Goal: Information Seeking & Learning: Learn about a topic

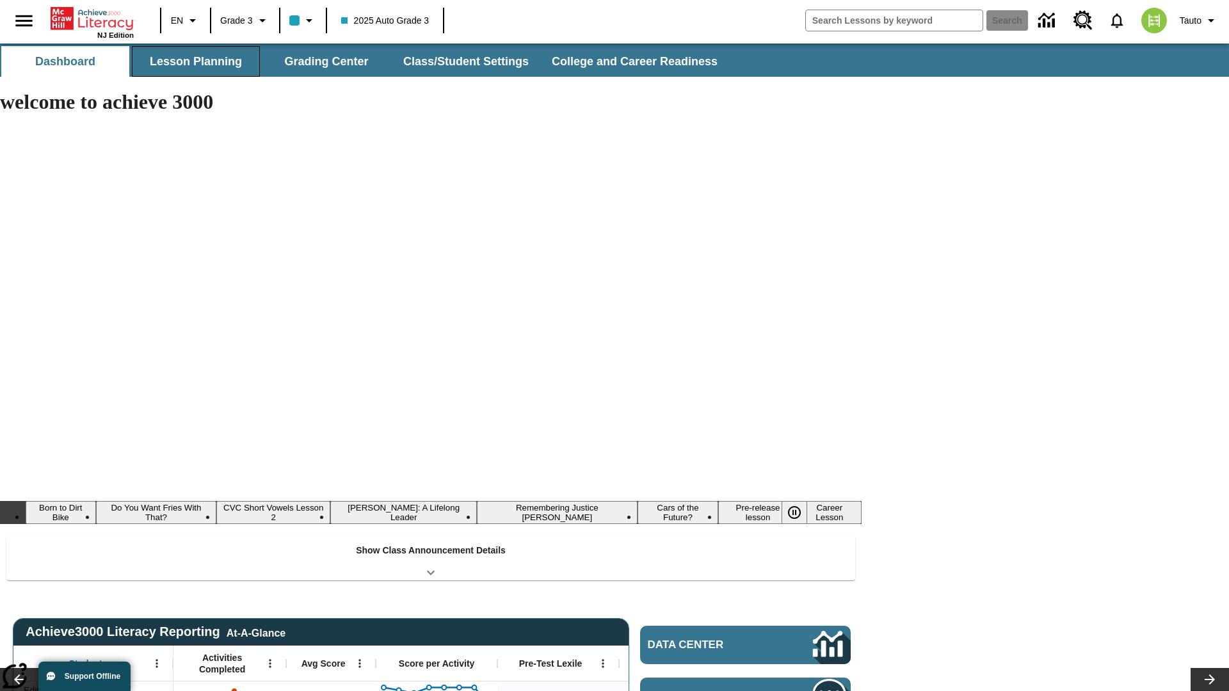
click at [196, 61] on button "Lesson Planning" at bounding box center [196, 61] width 128 height 31
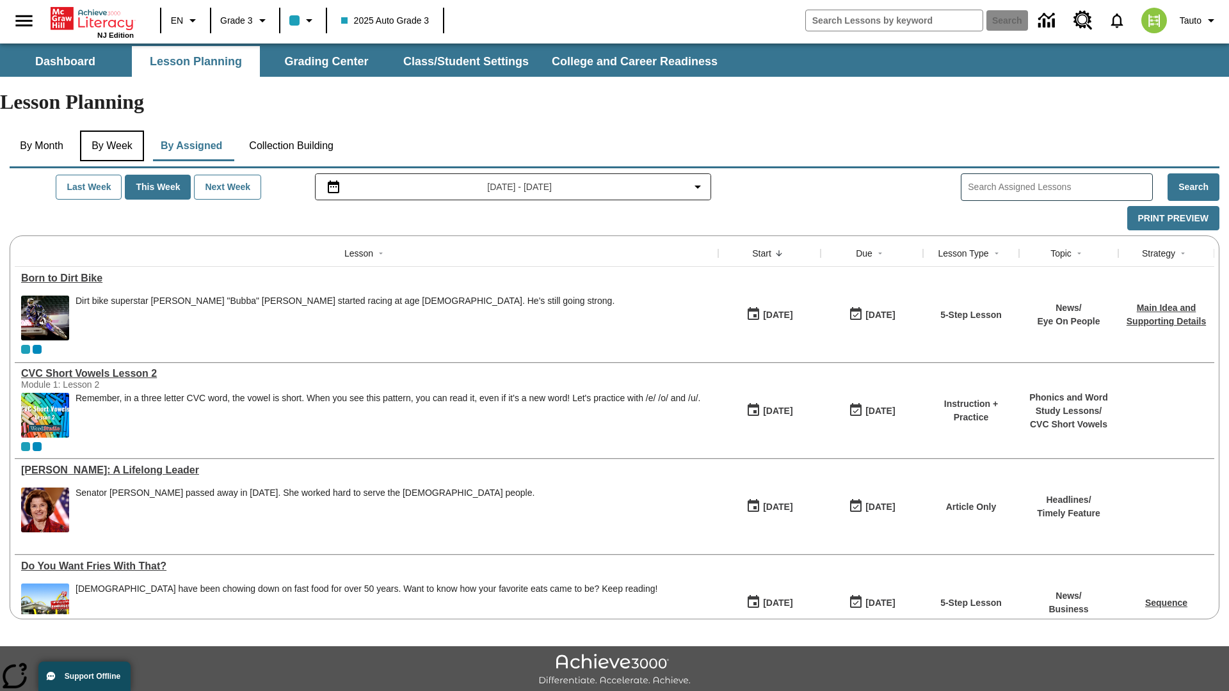
click at [115, 131] on button "By Week" at bounding box center [112, 146] width 64 height 31
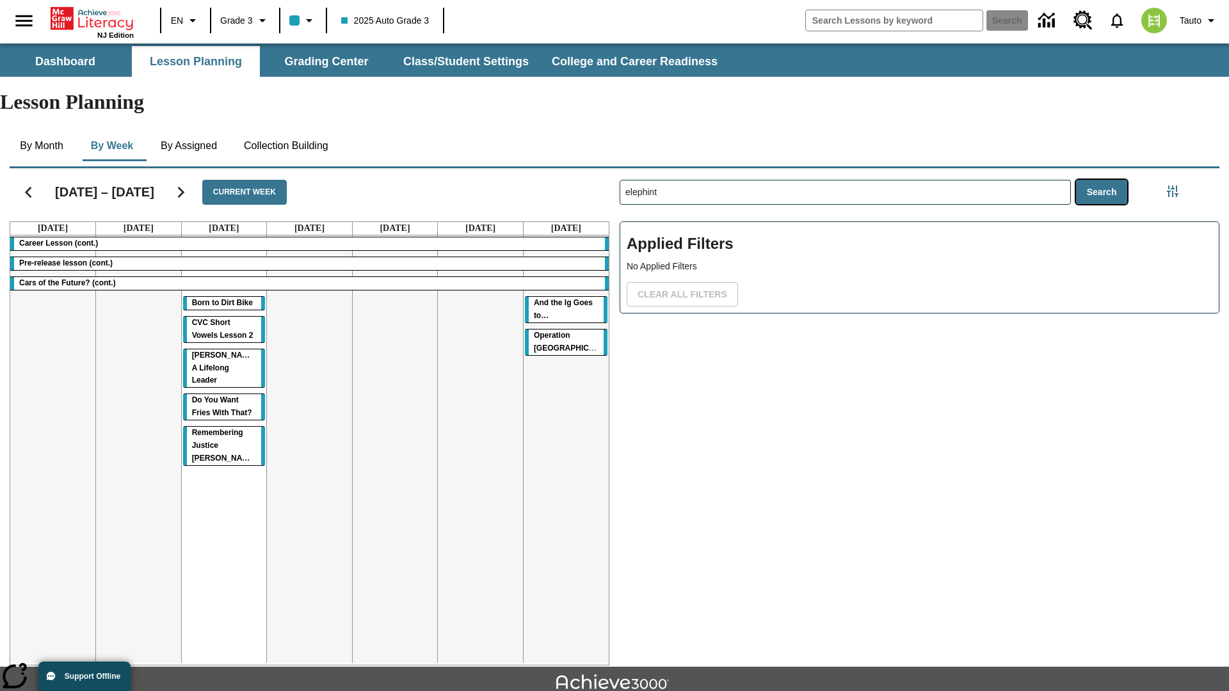
click at [1101, 180] on button "Search" at bounding box center [1102, 192] width 52 height 25
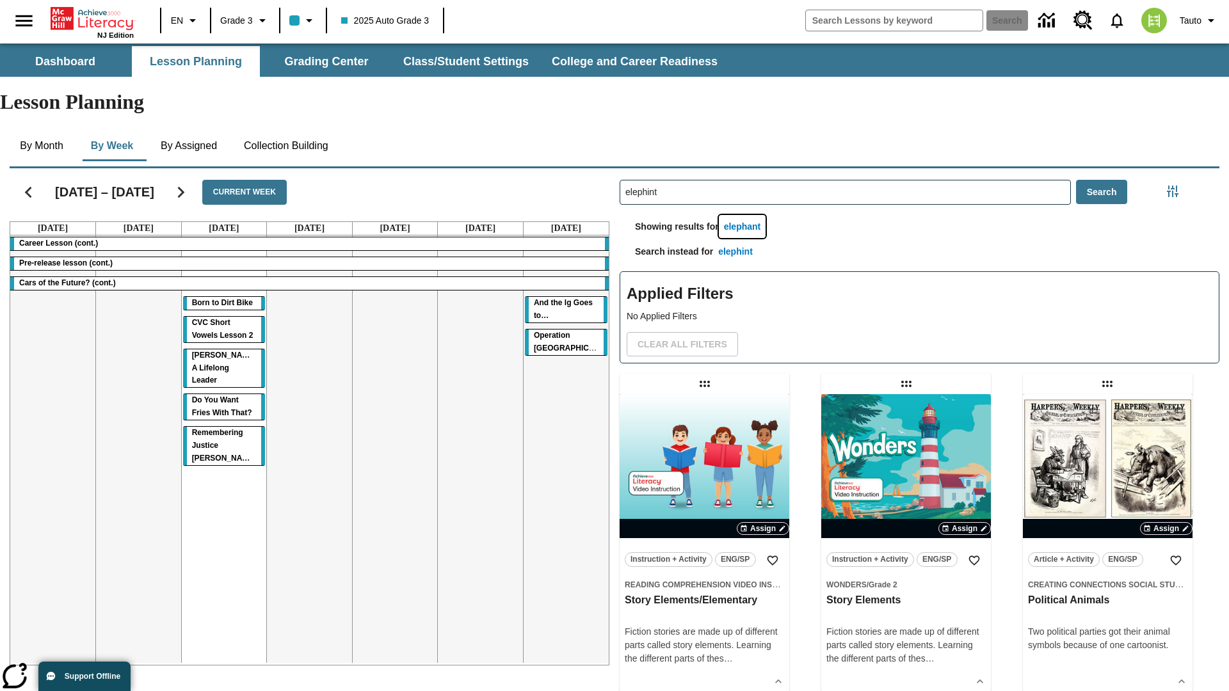
click at [745, 215] on button "elephant" at bounding box center [742, 227] width 47 height 24
type input "elephant"
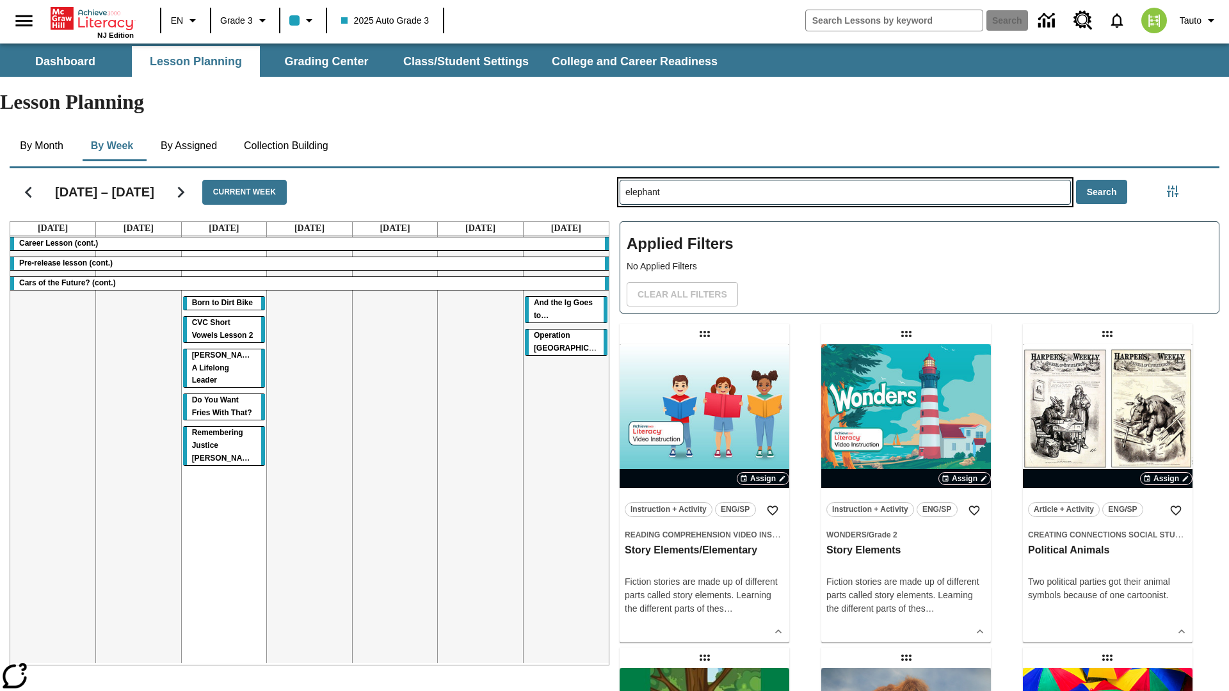
type input "elephint"
